Goal: Transaction & Acquisition: Download file/media

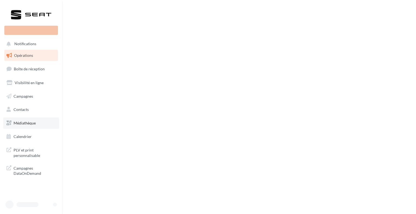
click at [26, 126] on link "Médiathèque" at bounding box center [31, 123] width 56 height 11
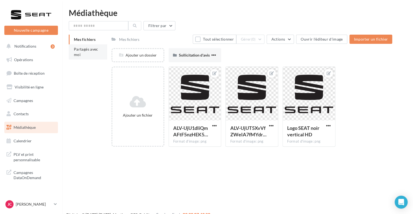
click at [92, 51] on span "Partagés avec moi" at bounding box center [86, 52] width 24 height 10
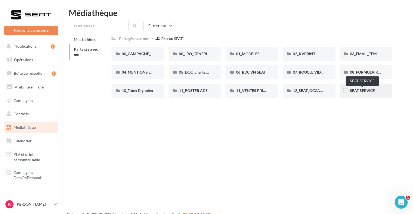
click at [359, 91] on span "SEAT SERVICE" at bounding box center [362, 90] width 25 height 5
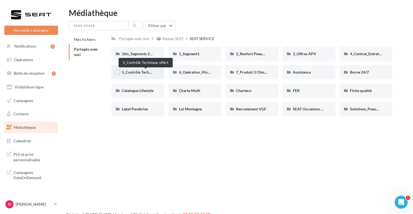
click at [151, 73] on span "5_Contrôle Technique offert" at bounding box center [145, 72] width 47 height 5
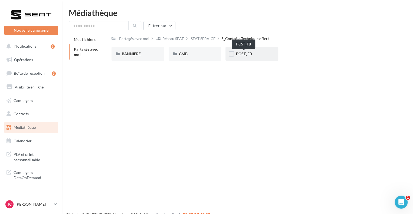
click at [238, 54] on span "POST_FB" at bounding box center [244, 53] width 16 height 5
click at [178, 55] on div "POST" at bounding box center [195, 54] width 53 height 14
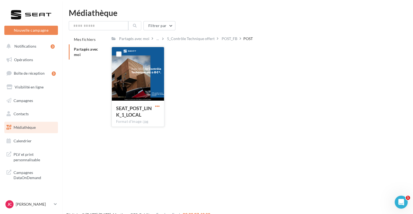
click at [158, 105] on span "button" at bounding box center [157, 106] width 5 height 5
click at [135, 118] on button "Télécharger" at bounding box center [134, 117] width 54 height 14
click at [22, 126] on span "Médiathèque" at bounding box center [25, 127] width 22 height 5
